Goal: Ask a question: Seek information or help from site administrators or community

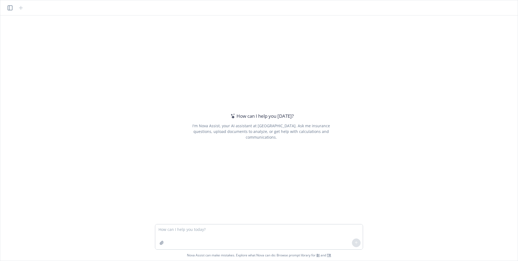
click at [177, 230] on textarea at bounding box center [259, 236] width 208 height 25
type textarea "Why does the Fidelity Freedom Retirement Series Premier have such low expense r…"
